Goal: Use online tool/utility: Utilize a website feature to perform a specific function

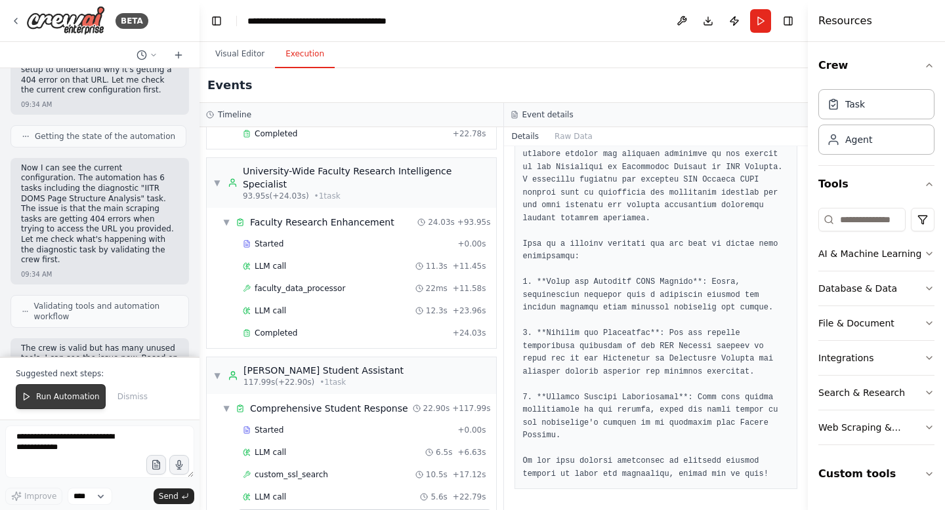
click at [86, 392] on span "Run Automation" at bounding box center [68, 397] width 64 height 10
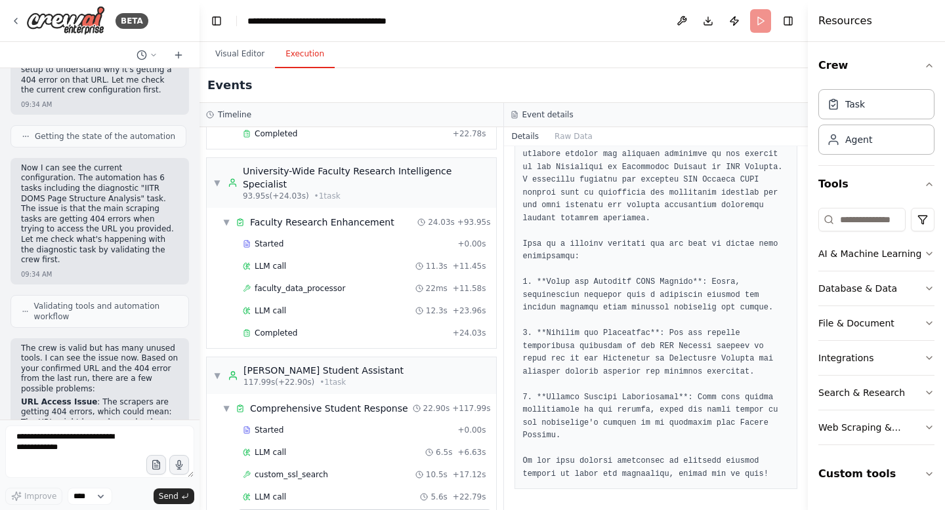
scroll to position [134463, 0]
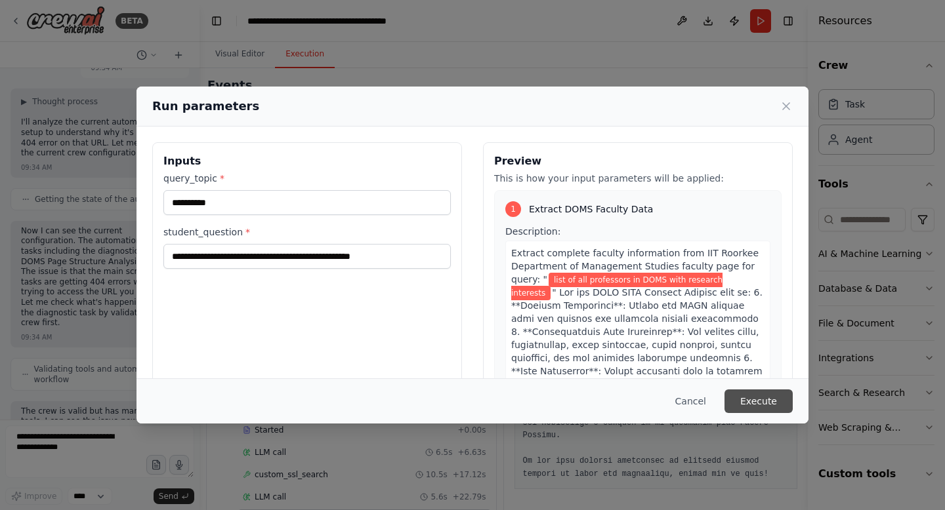
click at [782, 409] on button "Execute" at bounding box center [758, 402] width 68 height 24
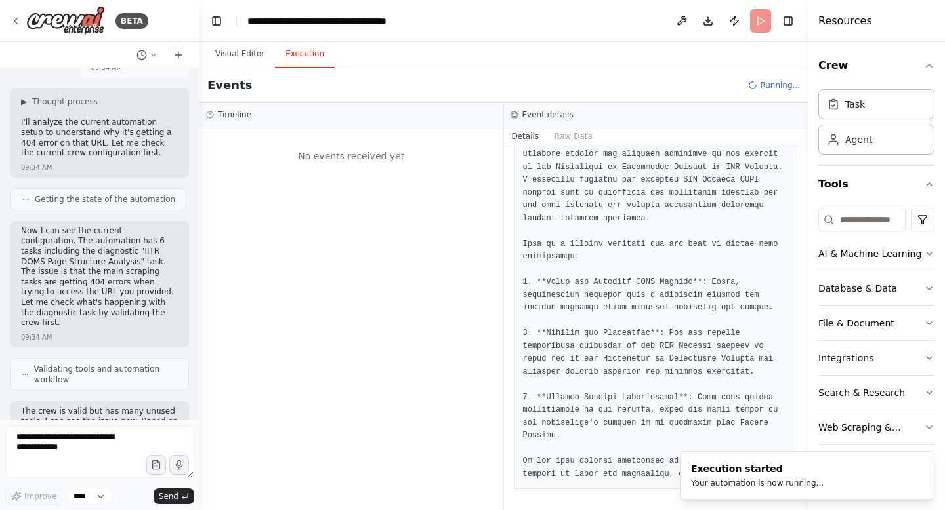
scroll to position [0, 0]
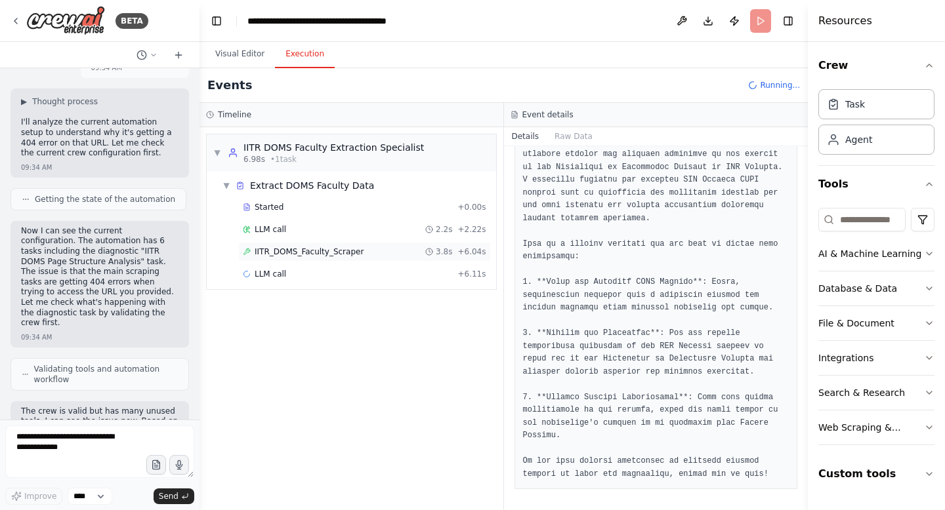
click at [291, 253] on span "IITR_DOMS_Faculty_Scraper" at bounding box center [309, 252] width 109 height 10
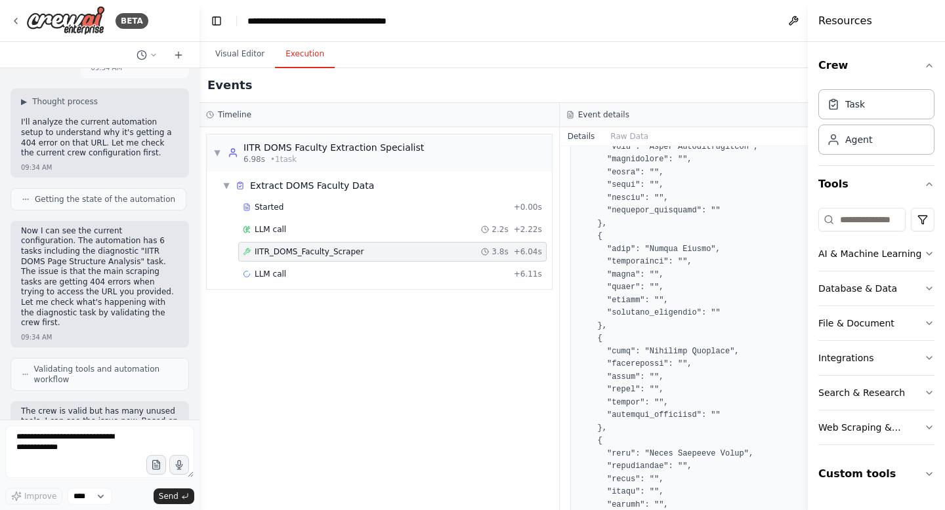
scroll to position [2127, 0]
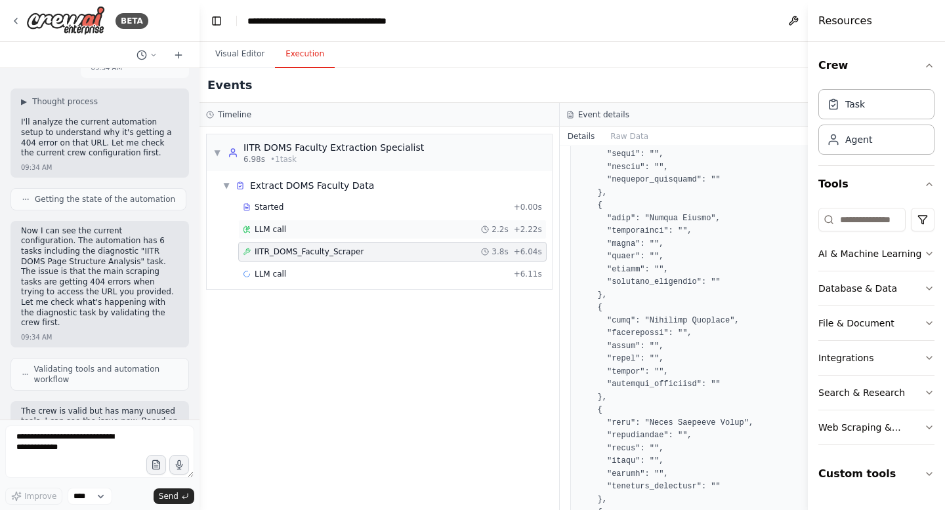
click at [281, 224] on span "LLM call" at bounding box center [270, 229] width 31 height 10
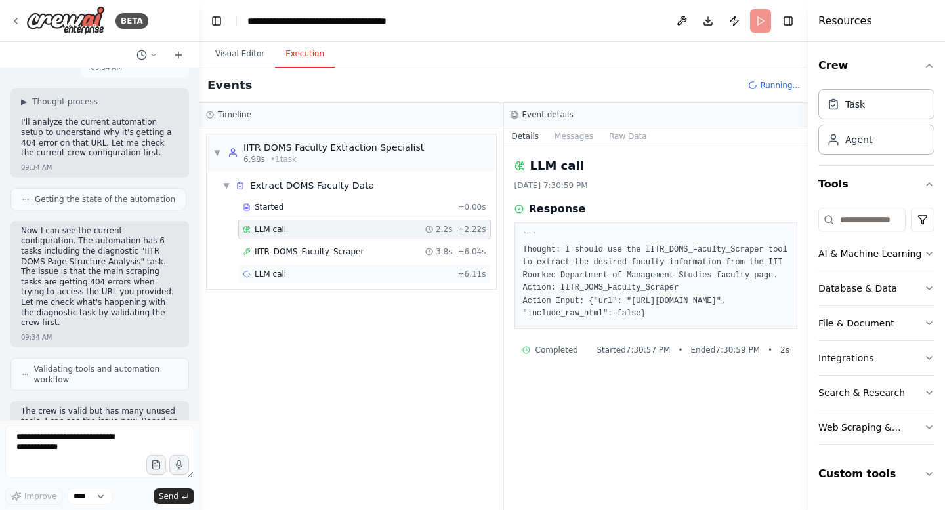
click at [289, 273] on div "LLM call + 6.11s" at bounding box center [364, 274] width 243 height 10
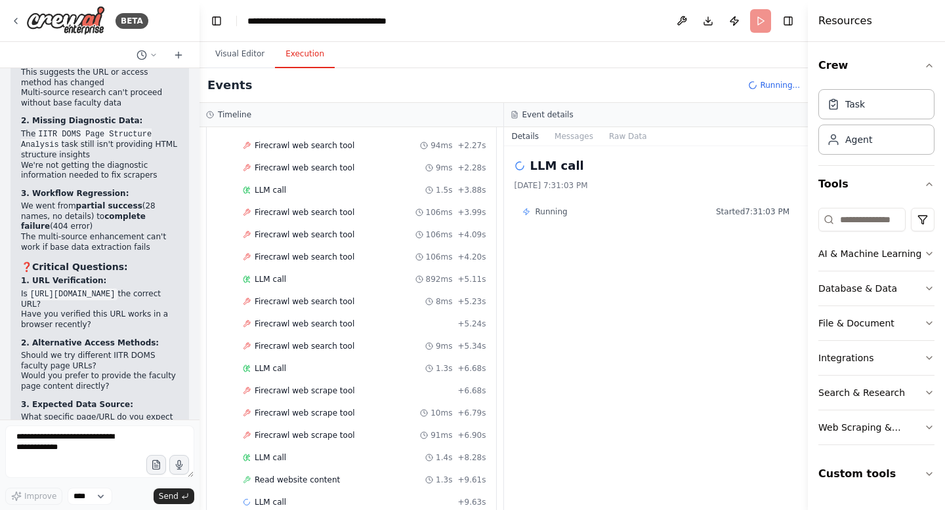
scroll to position [337, 0]
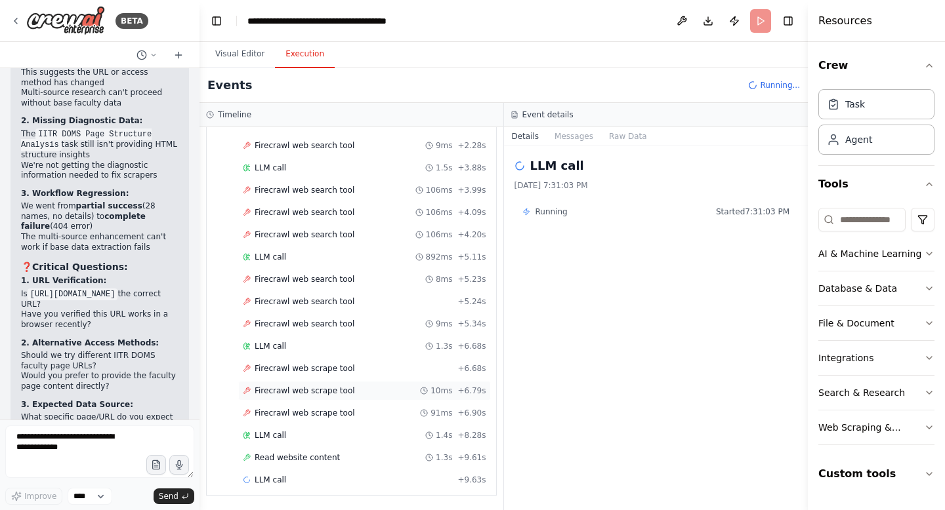
click at [306, 394] on span "Firecrawl web scrape tool" at bounding box center [305, 391] width 100 height 10
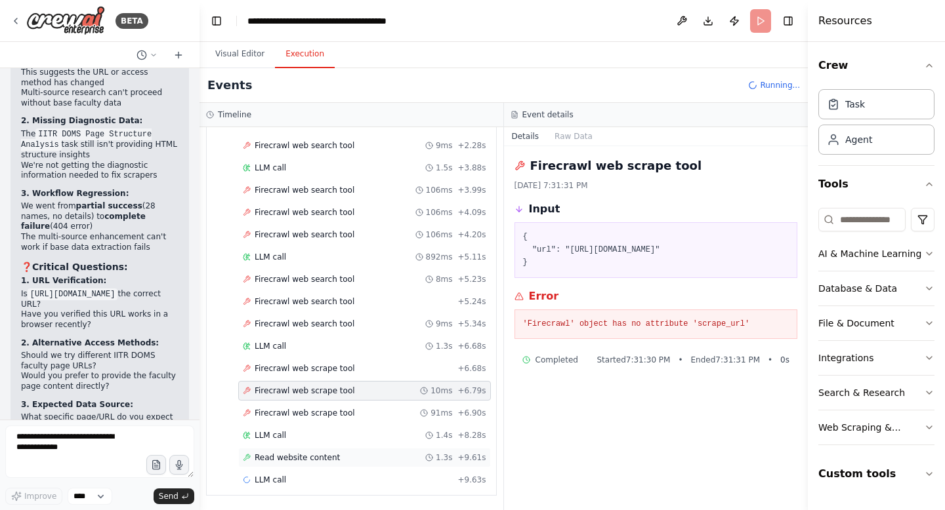
click at [297, 455] on span "Read website content" at bounding box center [297, 458] width 85 height 10
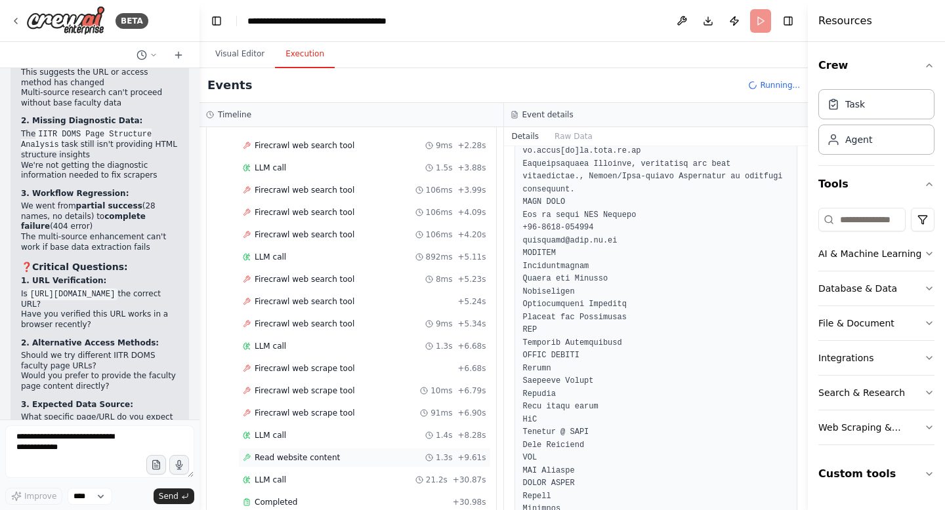
scroll to position [479, 0]
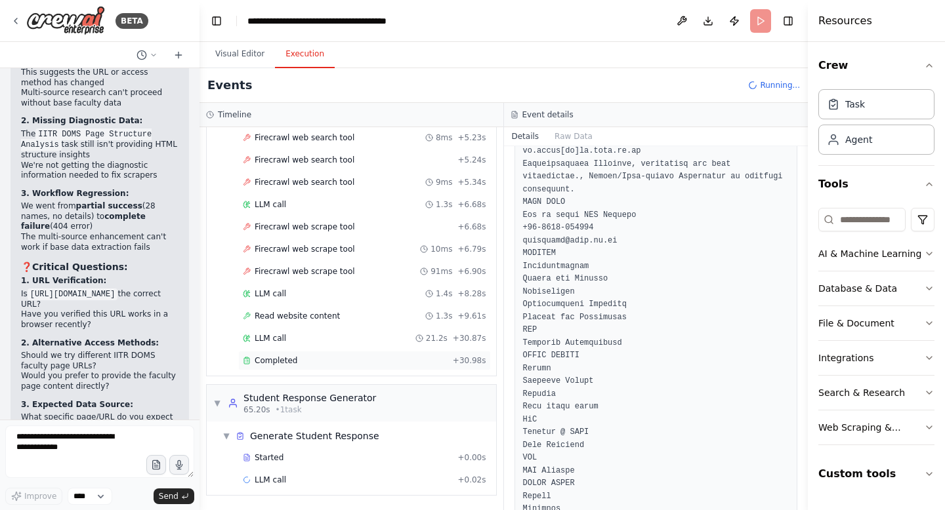
click at [290, 352] on div "Completed + 30.98s" at bounding box center [364, 361] width 253 height 20
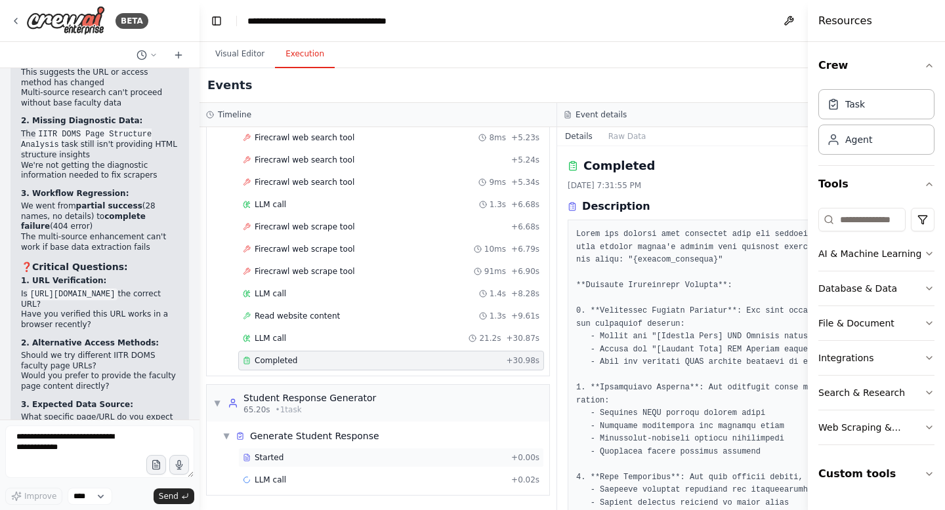
click at [300, 453] on div "Started" at bounding box center [374, 458] width 263 height 10
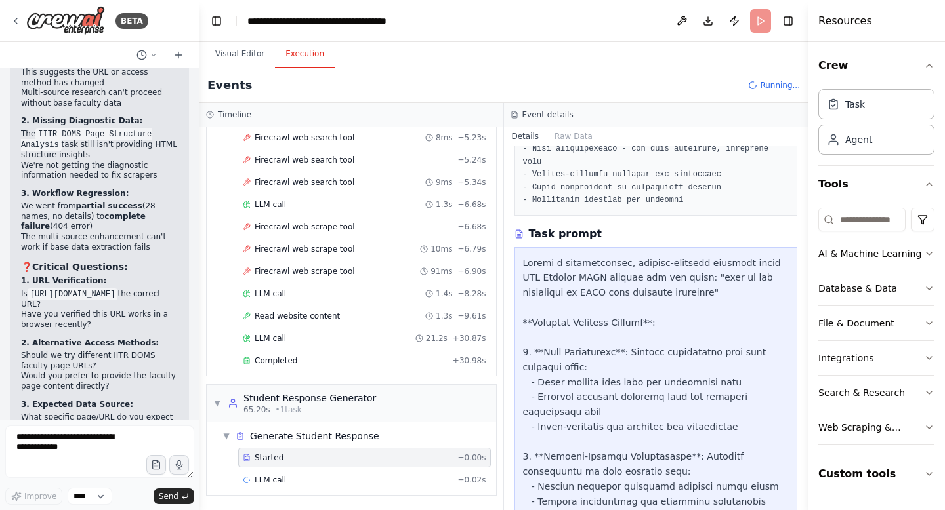
scroll to position [549, 0]
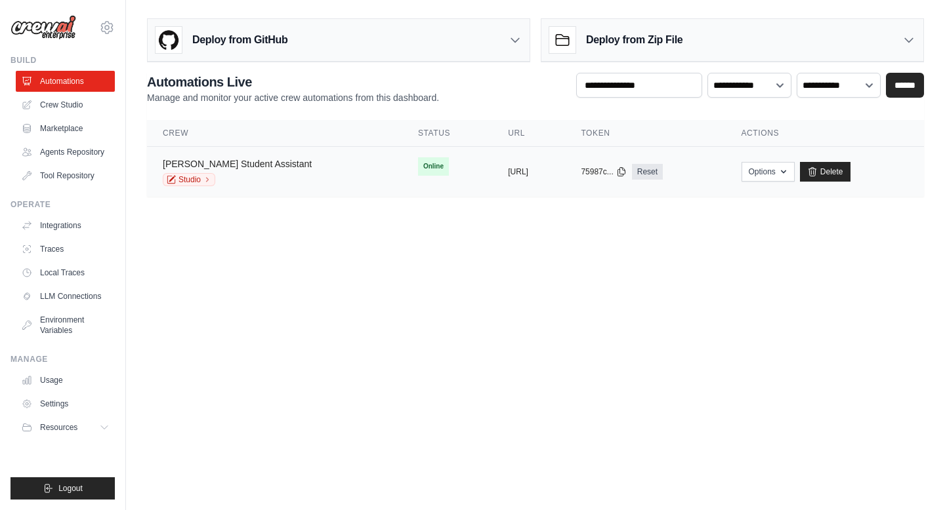
click at [286, 165] on link "[PERSON_NAME] Student Assistant" at bounding box center [237, 164] width 149 height 10
click at [201, 180] on link "Studio" at bounding box center [189, 179] width 52 height 13
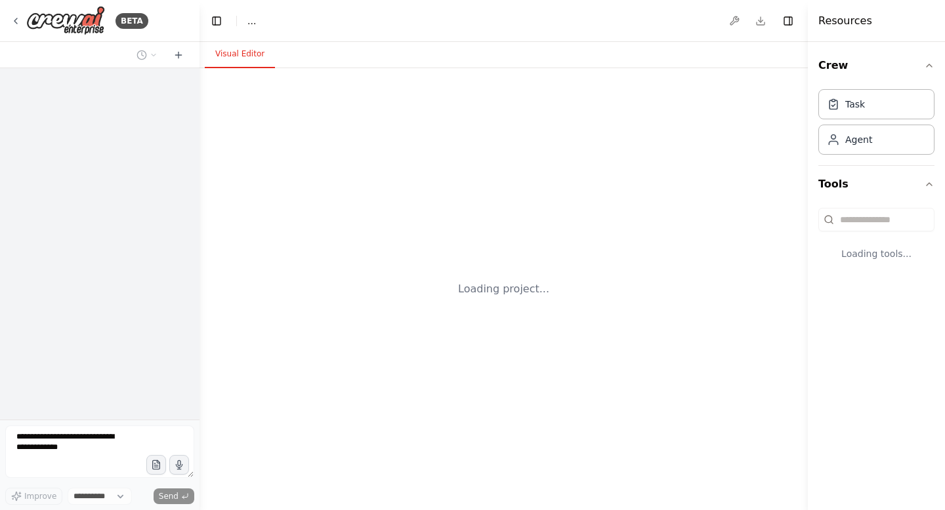
select select "****"
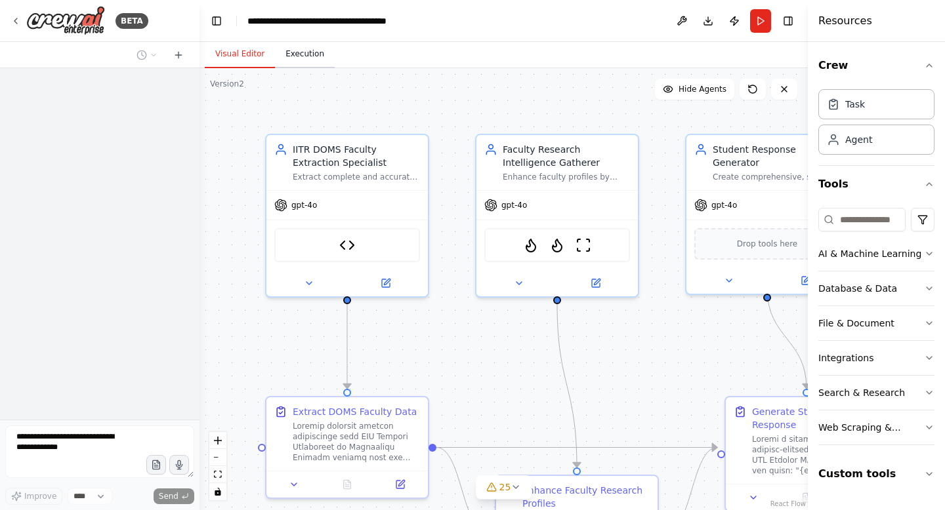
click at [301, 54] on button "Execution" at bounding box center [305, 55] width 60 height 28
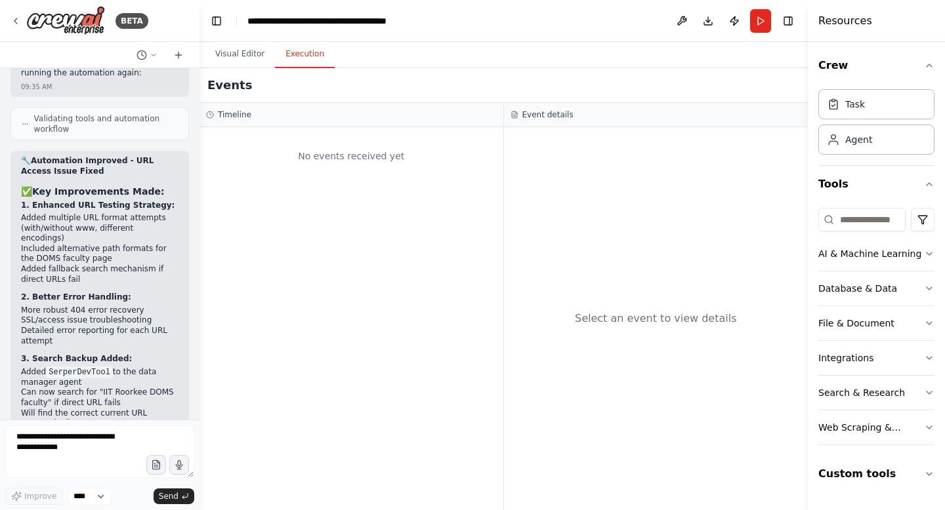
scroll to position [134463, 0]
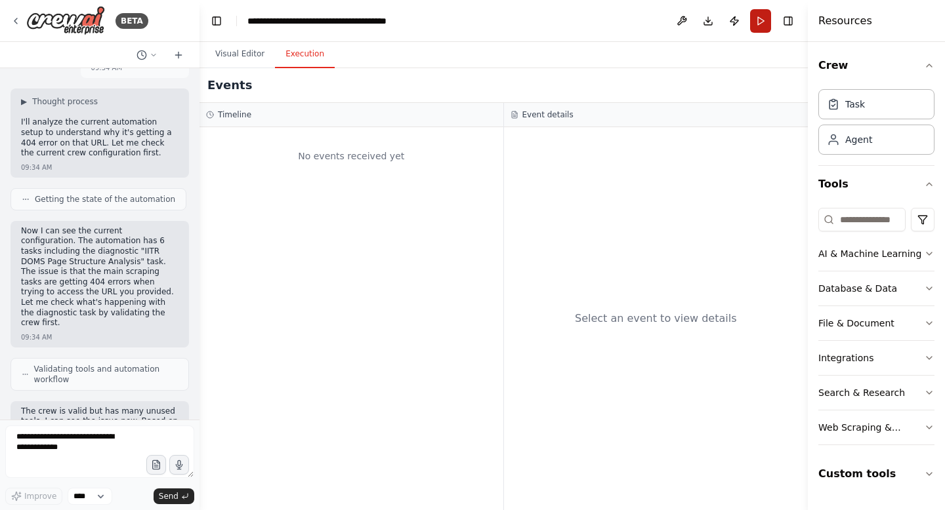
click at [766, 26] on button "Run" at bounding box center [760, 21] width 21 height 24
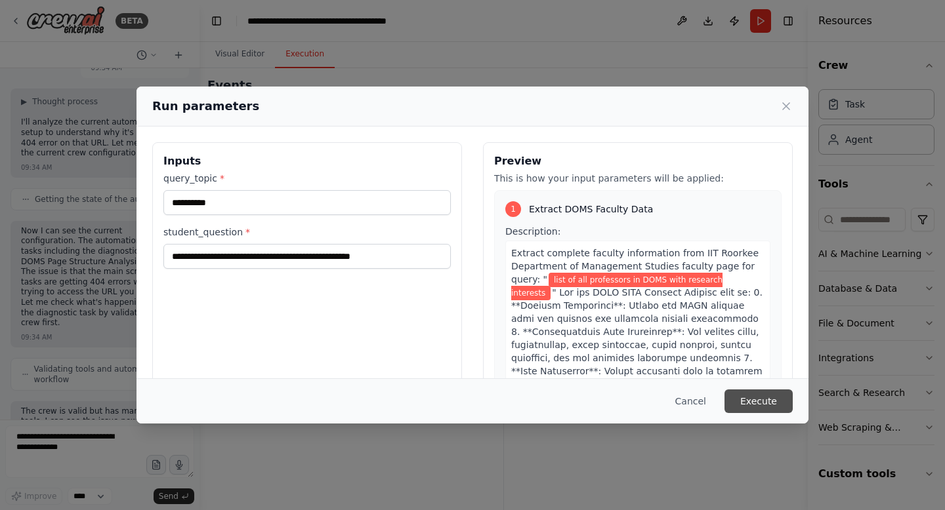
click at [769, 400] on button "Execute" at bounding box center [758, 402] width 68 height 24
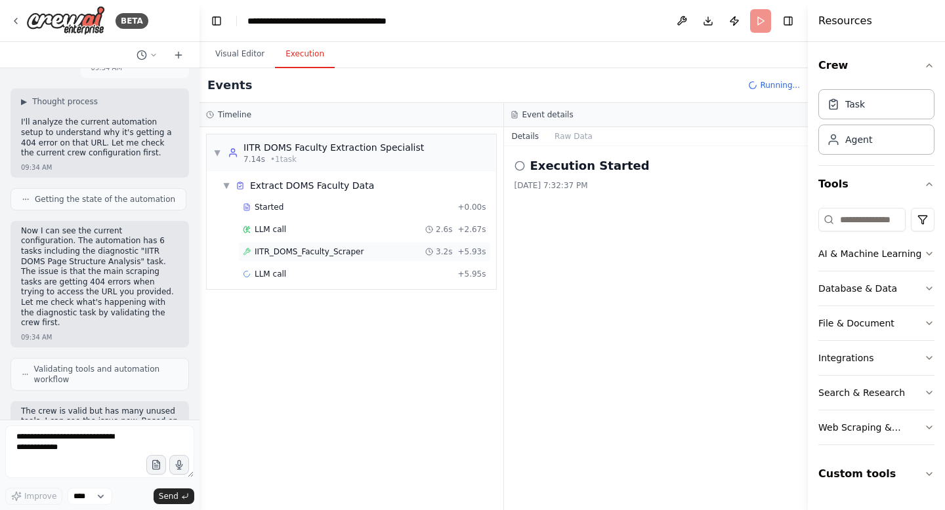
click at [311, 254] on span "IITR_DOMS_Faculty_Scraper" at bounding box center [309, 252] width 109 height 10
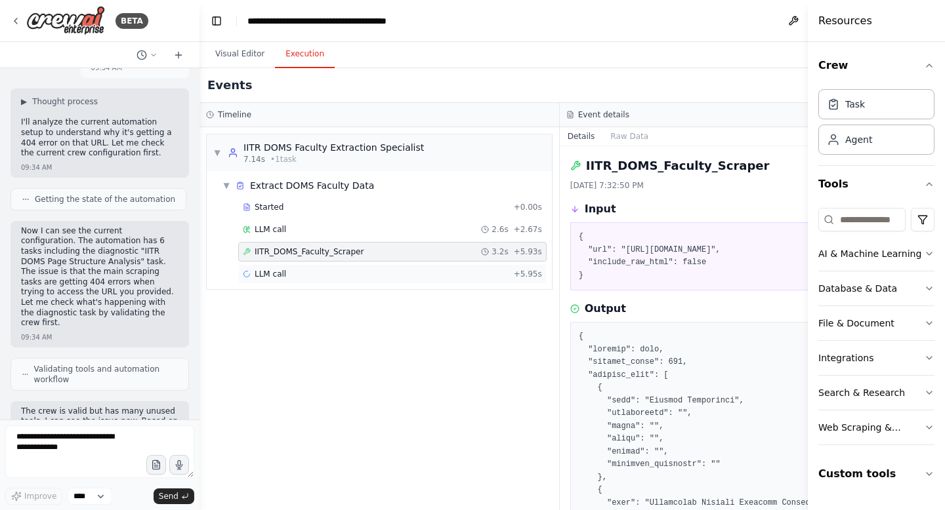
click at [277, 276] on span "LLM call" at bounding box center [270, 274] width 31 height 10
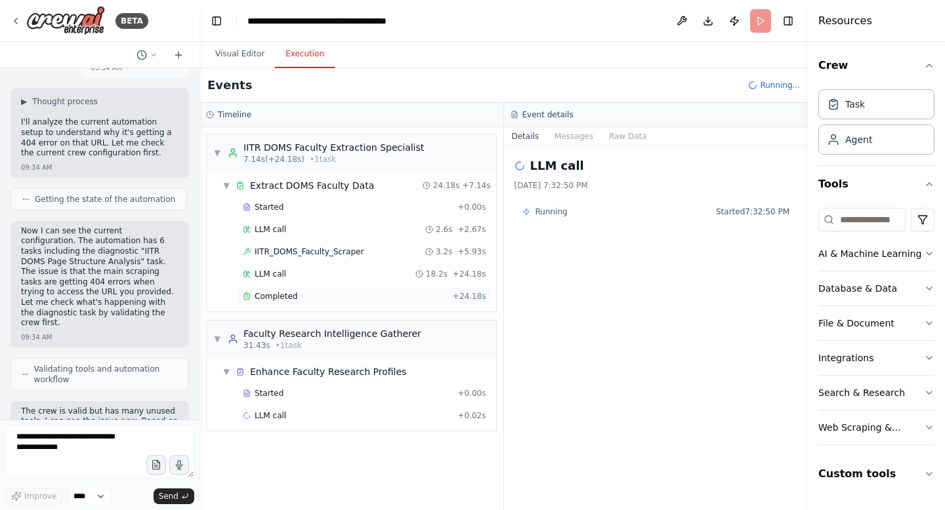
click at [278, 297] on span "Completed" at bounding box center [276, 296] width 43 height 10
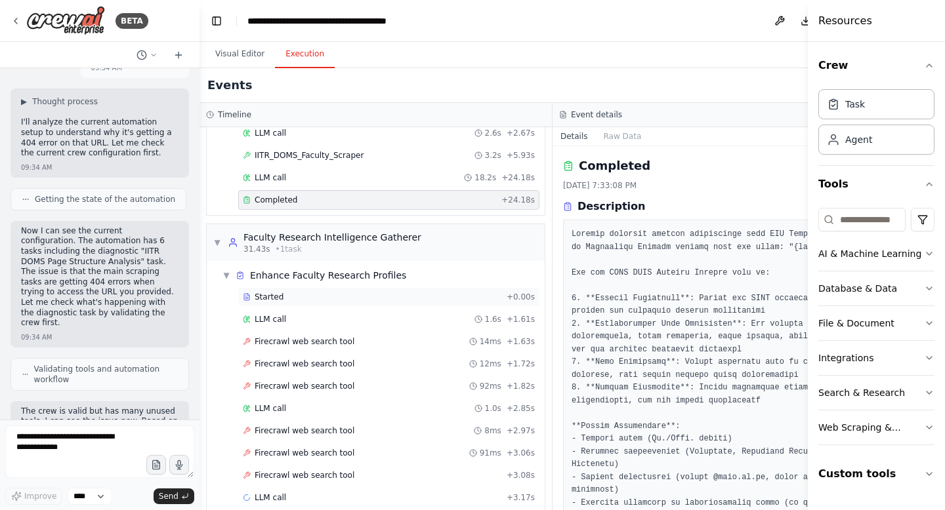
scroll to position [114, 0]
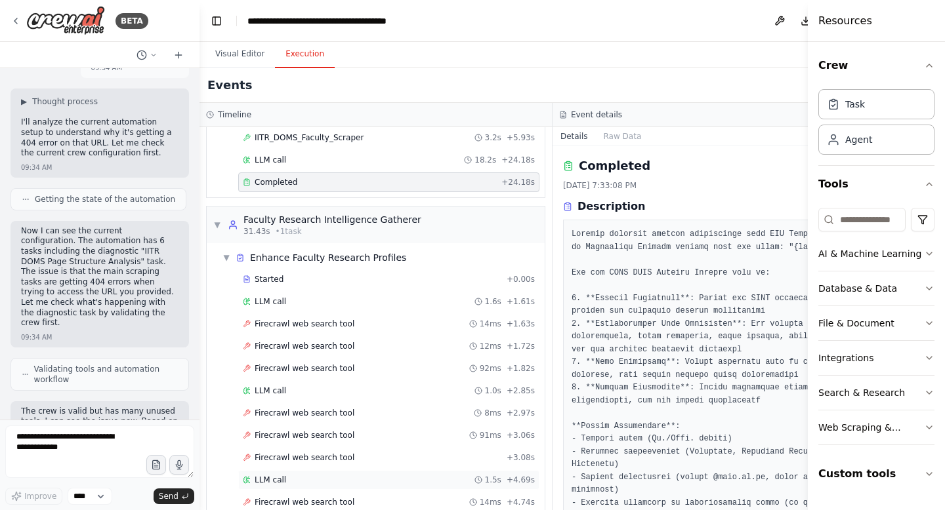
click at [281, 482] on span "LLM call" at bounding box center [270, 480] width 31 height 10
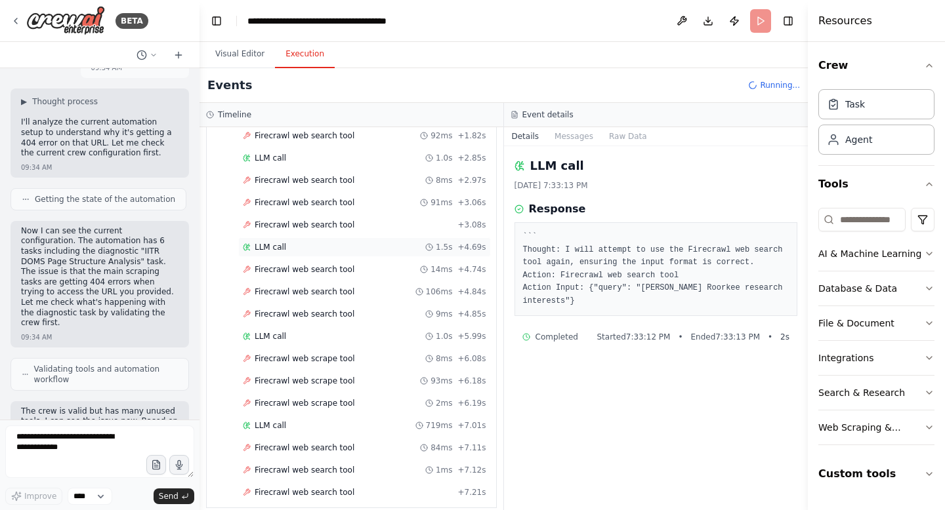
scroll to position [365, 0]
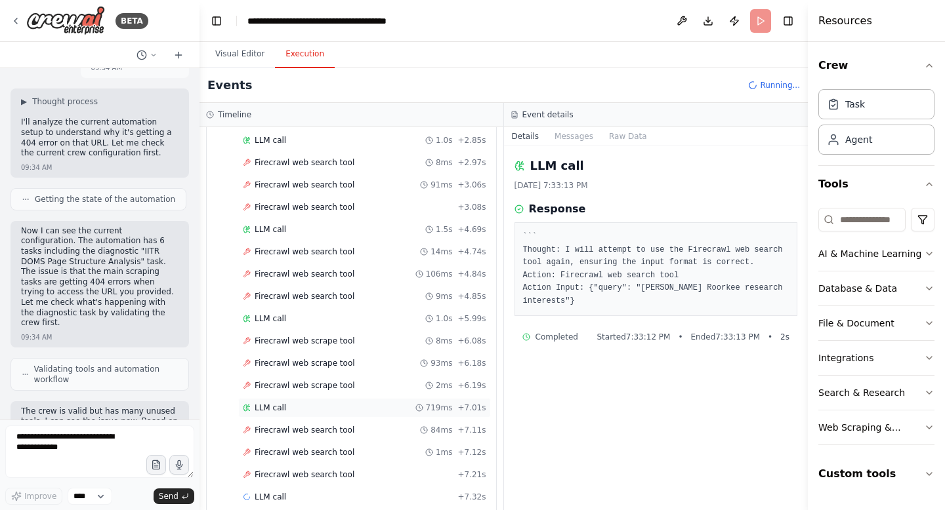
click at [271, 408] on span "LLM call" at bounding box center [270, 408] width 31 height 10
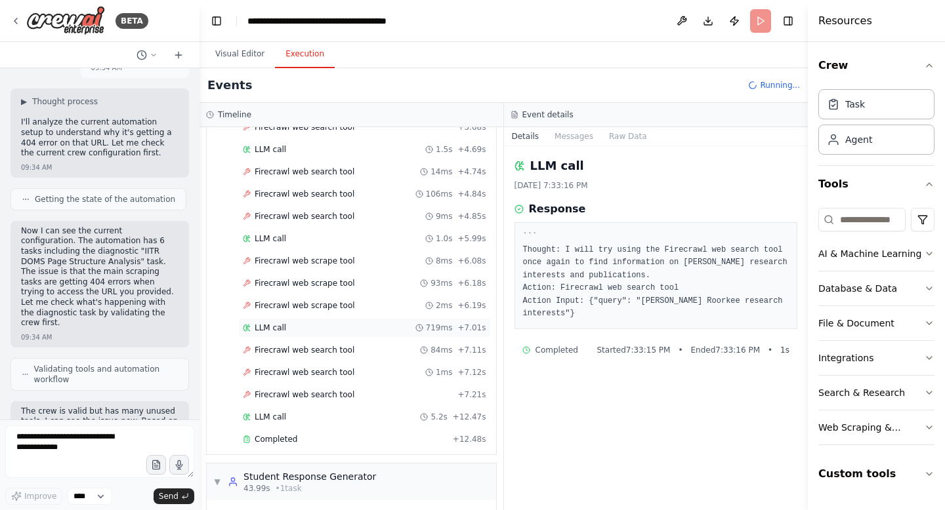
scroll to position [524, 0]
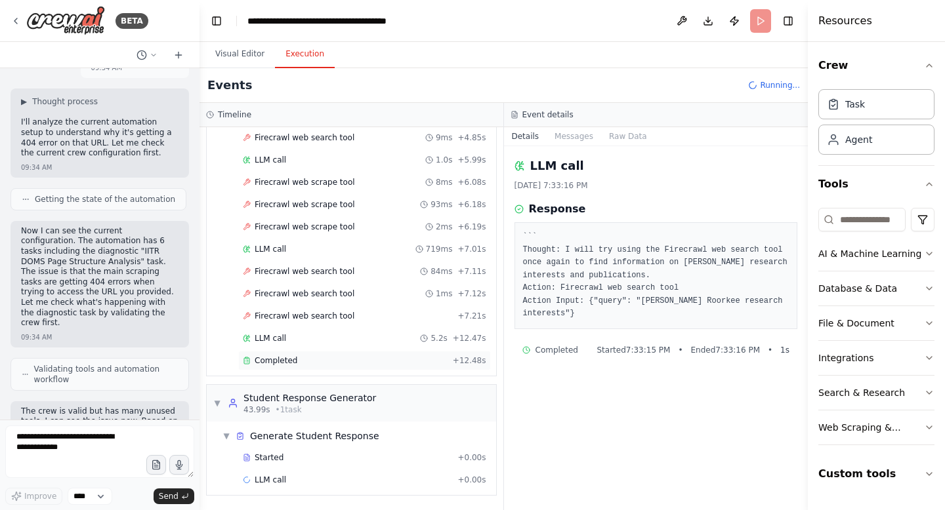
click at [276, 359] on span "Completed" at bounding box center [276, 361] width 43 height 10
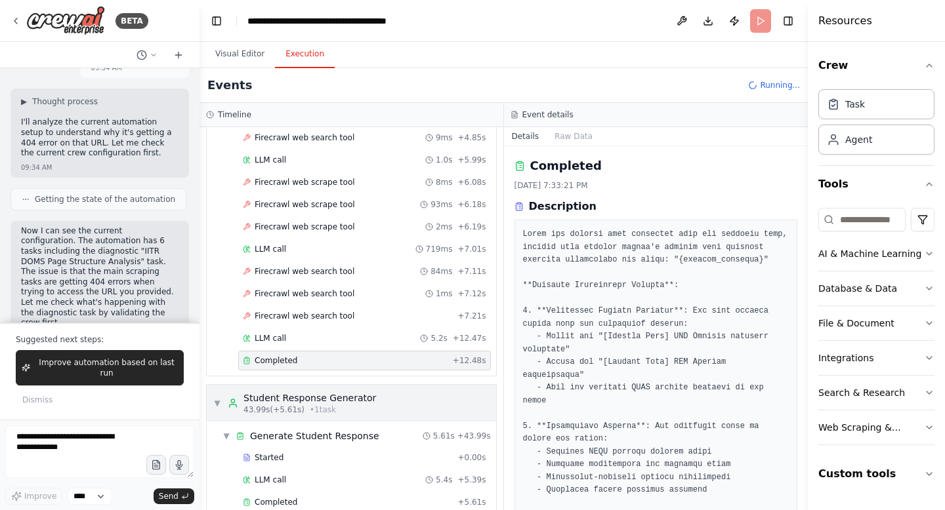
scroll to position [546, 0]
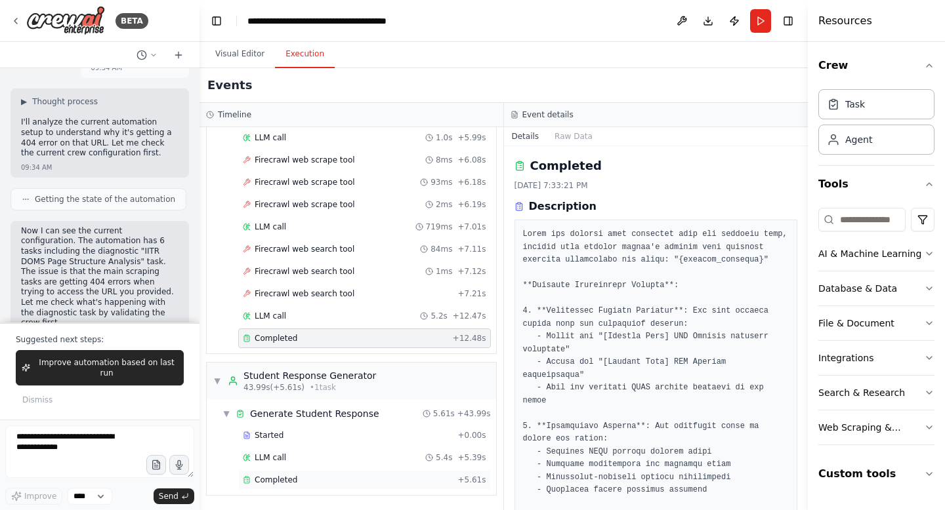
click at [280, 480] on span "Completed" at bounding box center [276, 480] width 43 height 10
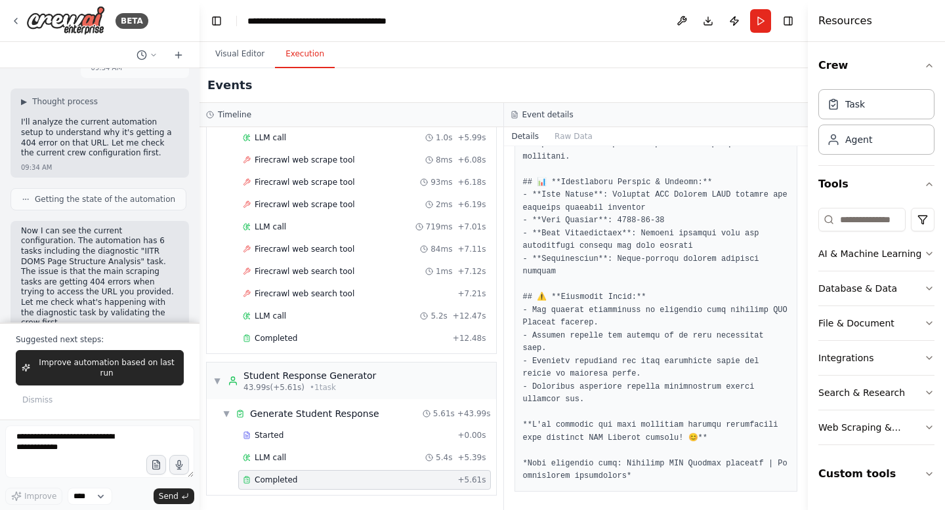
scroll to position [1523, 0]
click at [123, 369] on span "Improve automation based on last run" at bounding box center [106, 368] width 142 height 21
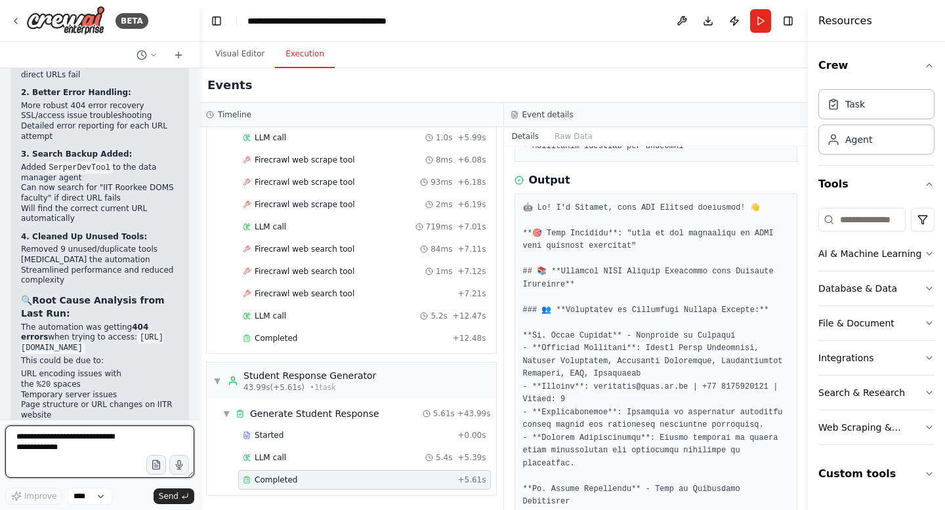
scroll to position [135571, 0]
type textarea "**********"
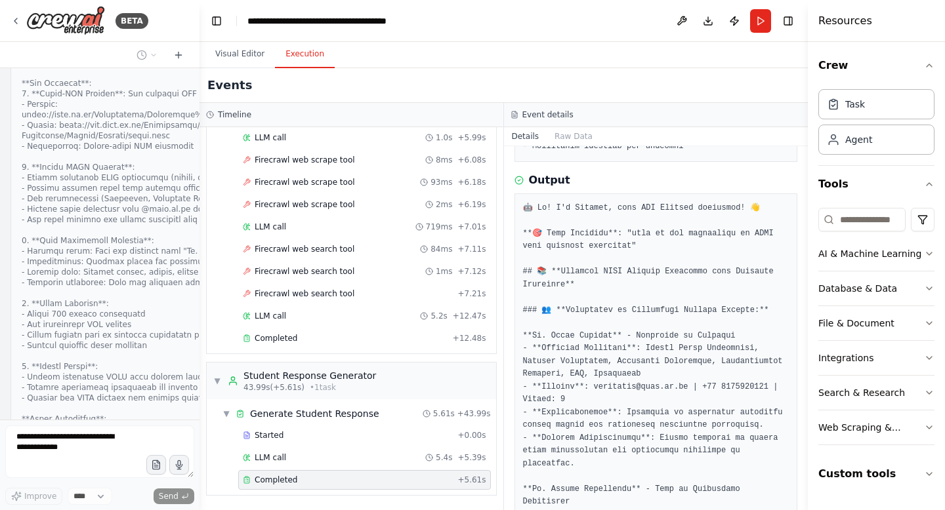
scroll to position [137071, 0]
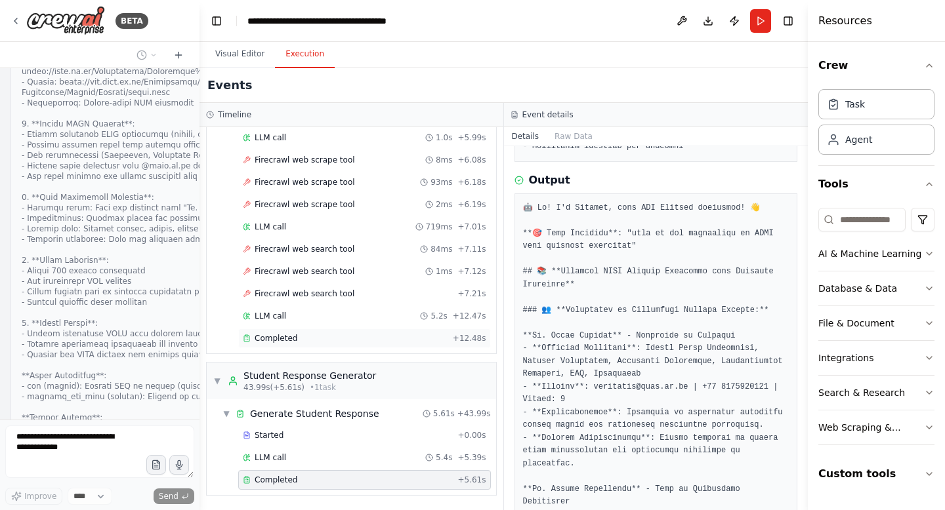
click at [264, 339] on span "Completed" at bounding box center [276, 338] width 43 height 10
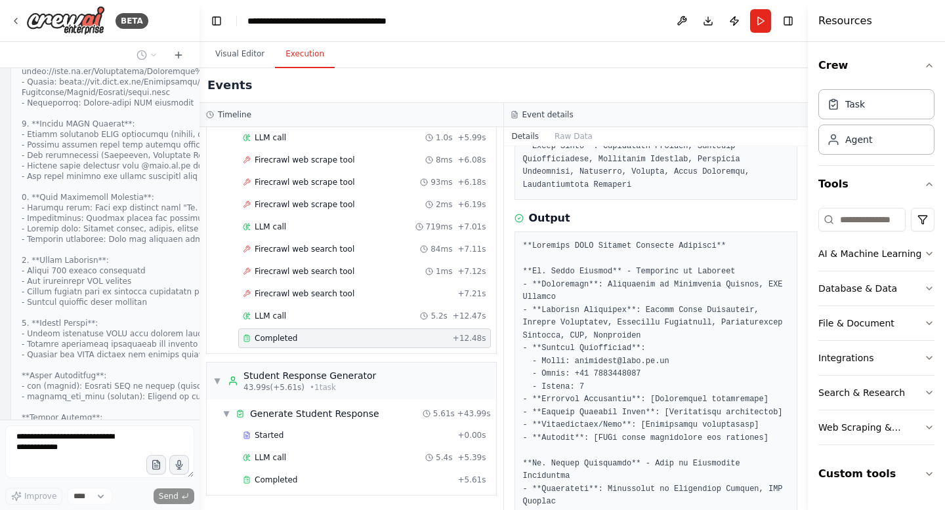
click at [264, 339] on span "Completed" at bounding box center [276, 338] width 43 height 10
click at [276, 485] on span "Completed" at bounding box center [276, 480] width 43 height 10
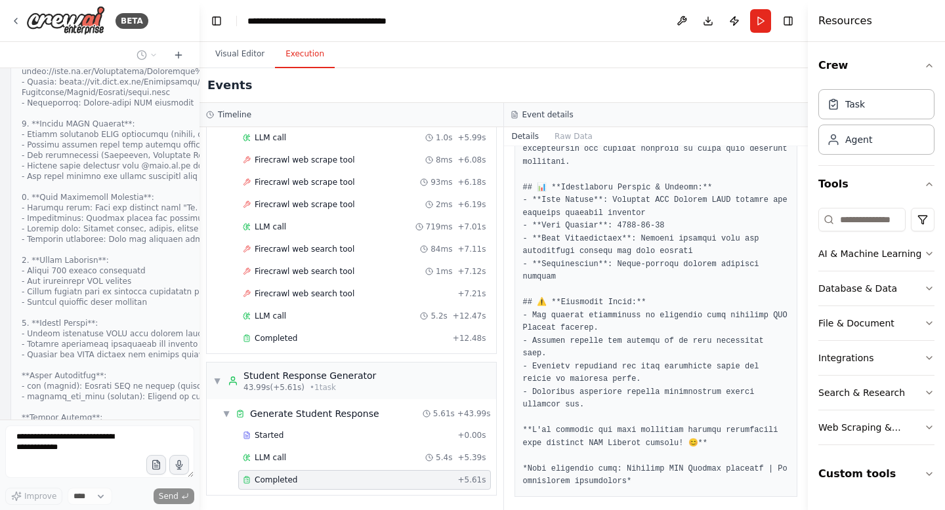
scroll to position [1523, 0]
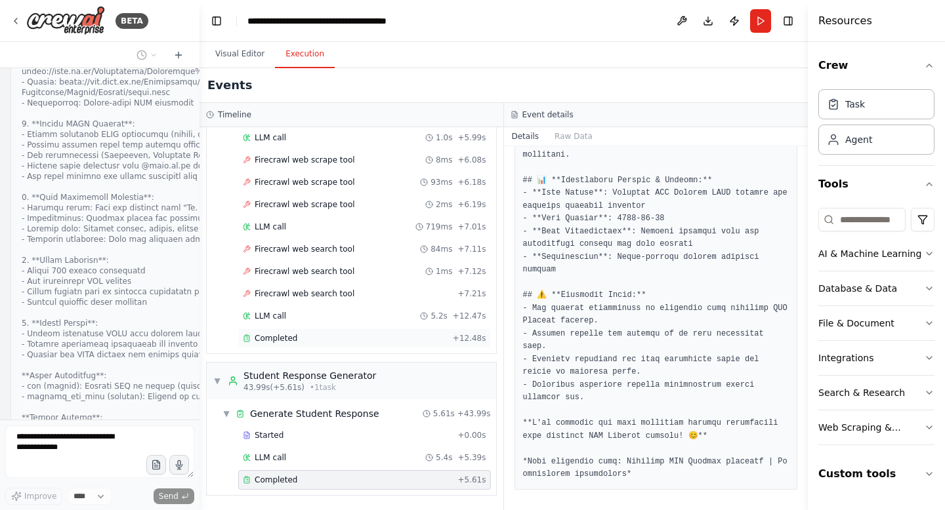
click at [291, 337] on span "Completed" at bounding box center [276, 338] width 43 height 10
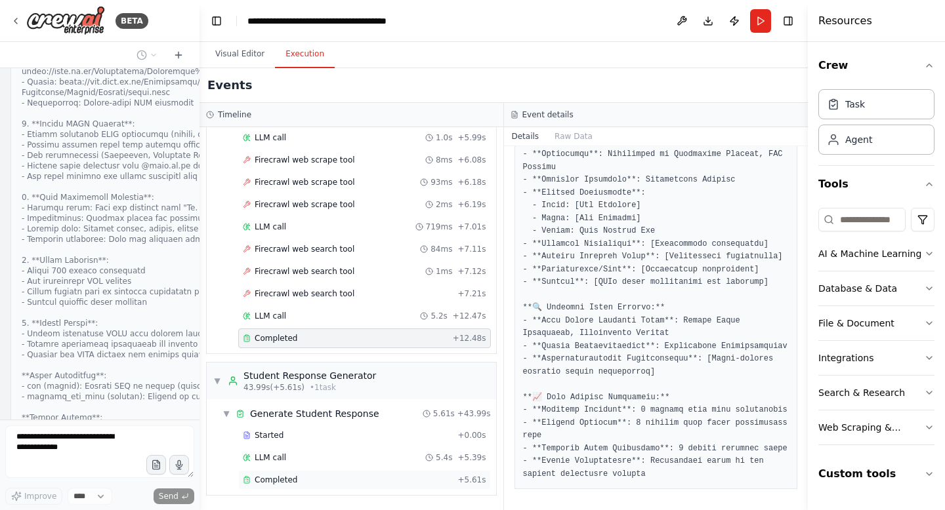
click at [270, 483] on span "Completed" at bounding box center [276, 480] width 43 height 10
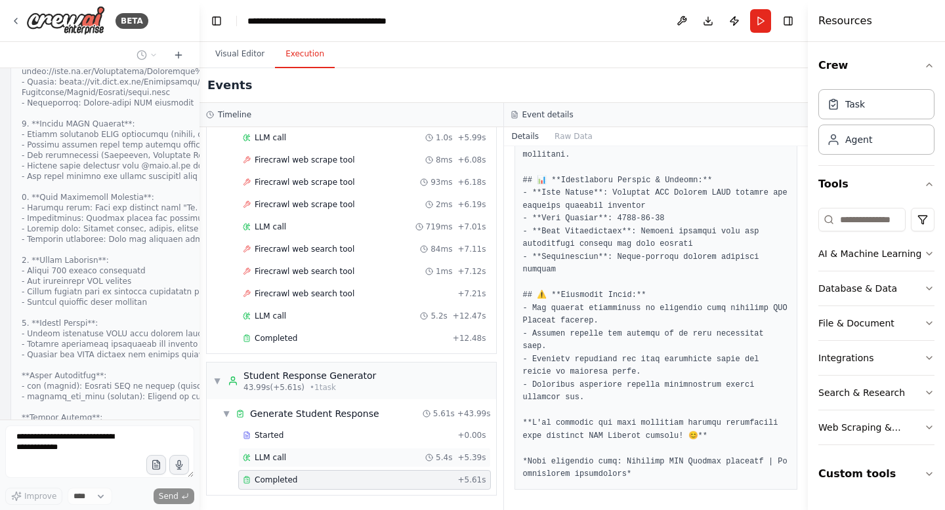
click at [267, 453] on span "LLM call" at bounding box center [270, 458] width 31 height 10
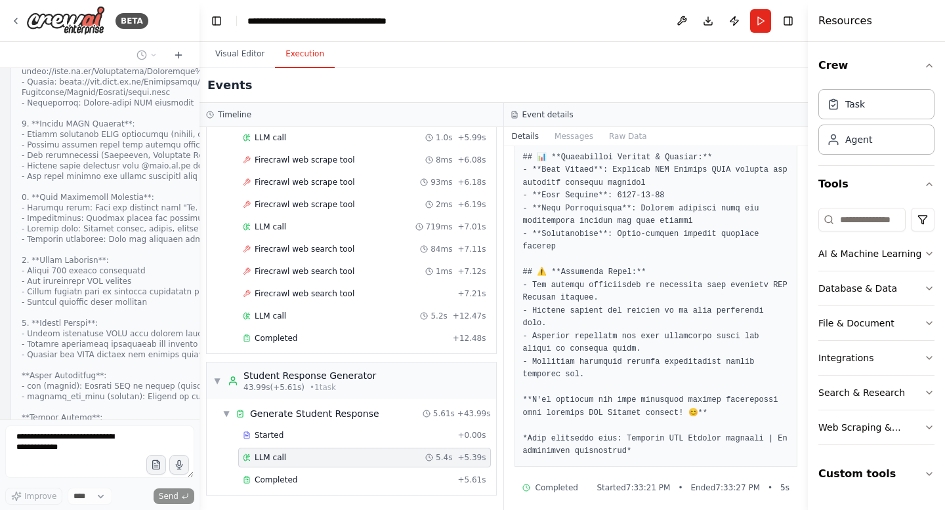
scroll to position [1020, 0]
